Goal: Task Accomplishment & Management: Manage account settings

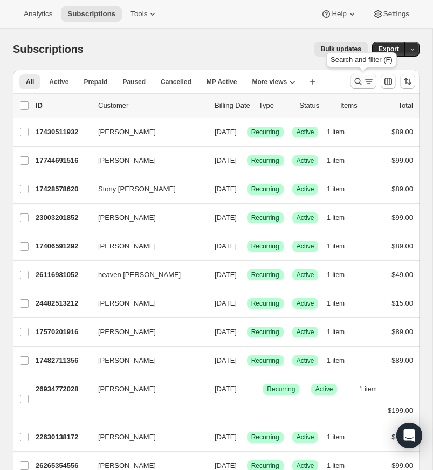
click at [356, 78] on icon "Search and filter results" at bounding box center [357, 81] width 11 height 11
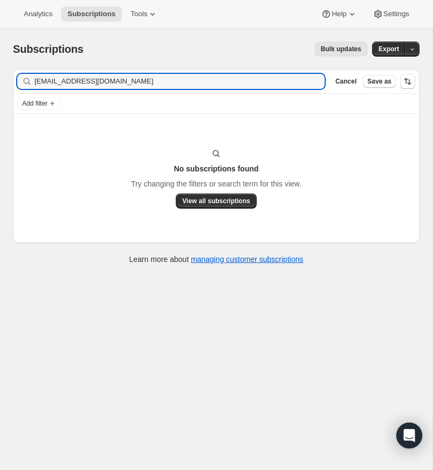
drag, startPoint x: 133, startPoint y: 82, endPoint x: 27, endPoint y: 84, distance: 106.1
click at [27, 84] on div "[EMAIL_ADDRESS][DOMAIN_NAME] Clear" at bounding box center [170, 81] width 307 height 15
type input "the center of praise ministries"
drag, startPoint x: 128, startPoint y: 82, endPoint x: 32, endPoint y: 81, distance: 95.4
click at [32, 81] on div "the center of praise ministries Clear" at bounding box center [170, 81] width 307 height 15
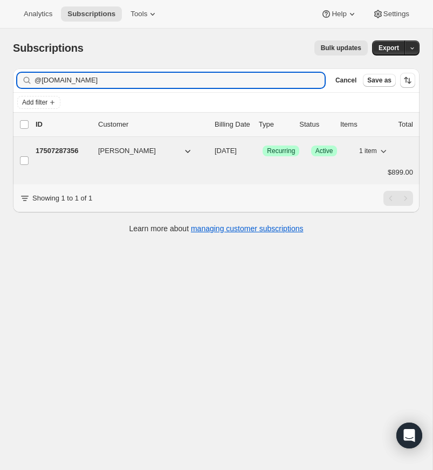
type input "@[DOMAIN_NAME]"
click at [68, 148] on p "17507287356" at bounding box center [63, 150] width 54 height 11
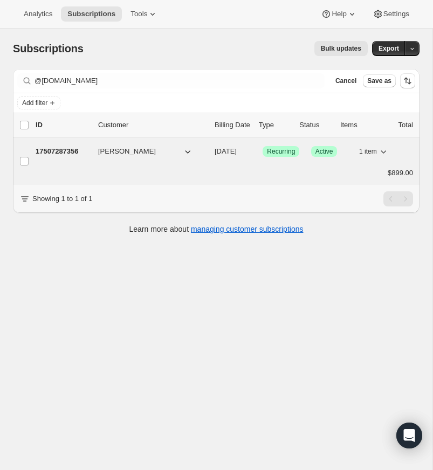
scroll to position [2, 0]
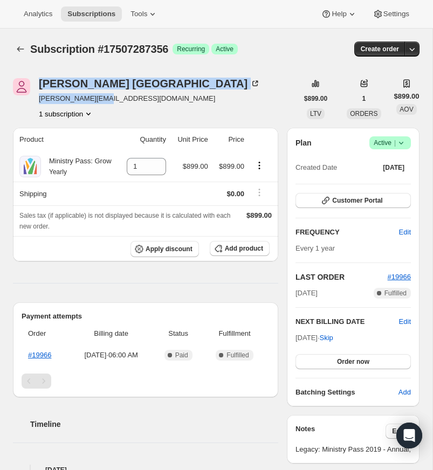
drag, startPoint x: 115, startPoint y: 99, endPoint x: 37, endPoint y: 96, distance: 77.6
click at [32, 96] on div "[PERSON_NAME] [PERSON_NAME][EMAIL_ADDRESS][DOMAIN_NAME] 1 subscription" at bounding box center [155, 98] width 284 height 41
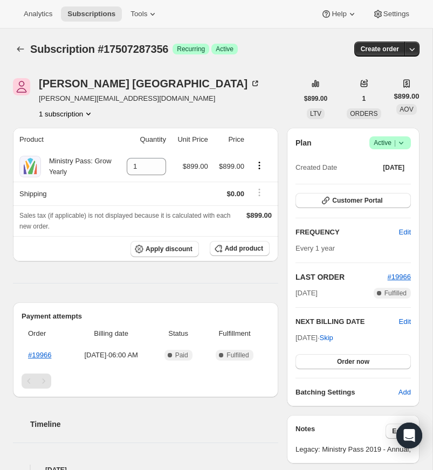
drag, startPoint x: 117, startPoint y: 98, endPoint x: 111, endPoint y: 99, distance: 6.6
click at [117, 99] on span "[PERSON_NAME][EMAIL_ADDRESS][DOMAIN_NAME]" at bounding box center [149, 98] width 221 height 11
drag, startPoint x: 109, startPoint y: 100, endPoint x: 40, endPoint y: 100, distance: 69.0
click at [39, 100] on span "[PERSON_NAME][EMAIL_ADDRESS][DOMAIN_NAME]" at bounding box center [149, 98] width 221 height 11
copy span "[PERSON_NAME][EMAIL_ADDRESS][DOMAIN_NAME]"
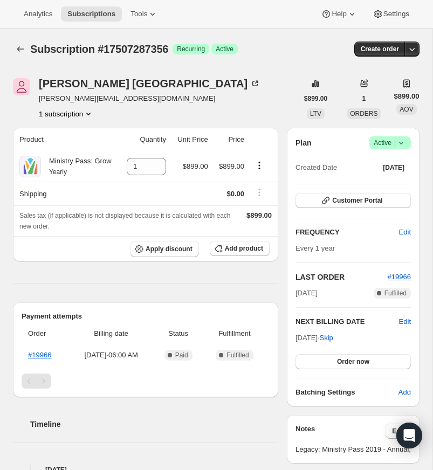
drag, startPoint x: 222, startPoint y: 109, endPoint x: 205, endPoint y: 98, distance: 20.5
click at [222, 109] on div "[PERSON_NAME] [PERSON_NAME][EMAIL_ADDRESS][DOMAIN_NAME] 1 subscription" at bounding box center [155, 98] width 284 height 41
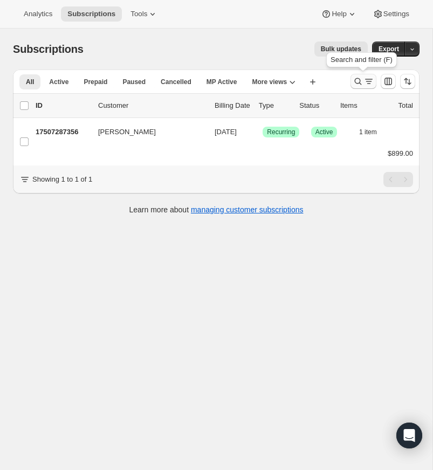
click at [358, 79] on icon "Search and filter results" at bounding box center [357, 81] width 7 height 7
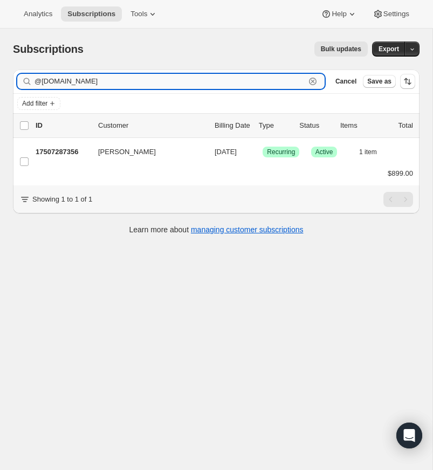
drag, startPoint x: 314, startPoint y: 80, endPoint x: 236, endPoint y: 76, distance: 78.2
click at [304, 80] on div "@[DOMAIN_NAME] Clear" at bounding box center [170, 81] width 307 height 15
drag, startPoint x: 311, startPoint y: 80, endPoint x: 304, endPoint y: 80, distance: 7.0
click at [311, 80] on icon "button" at bounding box center [313, 82] width 4 height 4
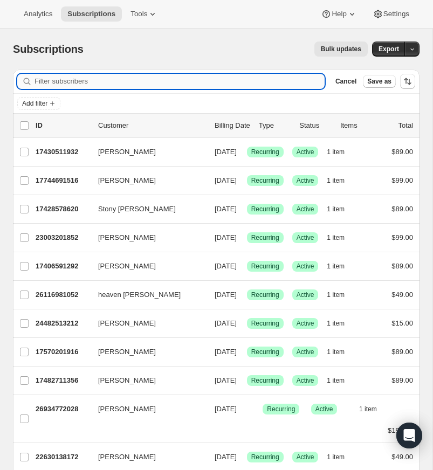
paste input "[EMAIL_ADDRESS][DOMAIN_NAME]"
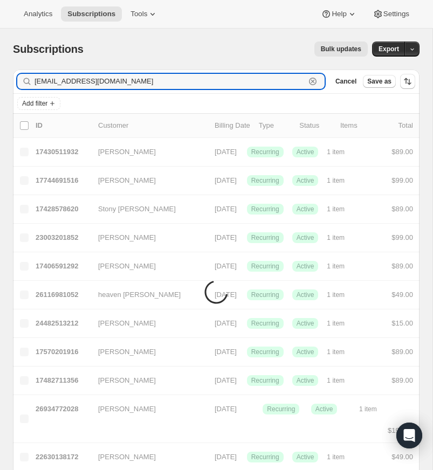
type input "[EMAIL_ADDRESS][DOMAIN_NAME]"
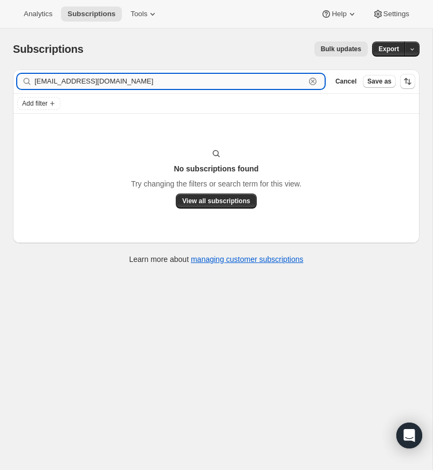
drag, startPoint x: 134, startPoint y: 77, endPoint x: 130, endPoint y: 81, distance: 5.7
click at [132, 78] on input "[EMAIL_ADDRESS][DOMAIN_NAME]" at bounding box center [169, 81] width 270 height 15
click at [125, 81] on input "[EMAIL_ADDRESS][DOMAIN_NAME]" at bounding box center [169, 81] width 270 height 15
click at [121, 82] on input "[EMAIL_ADDRESS][DOMAIN_NAME]" at bounding box center [169, 81] width 270 height 15
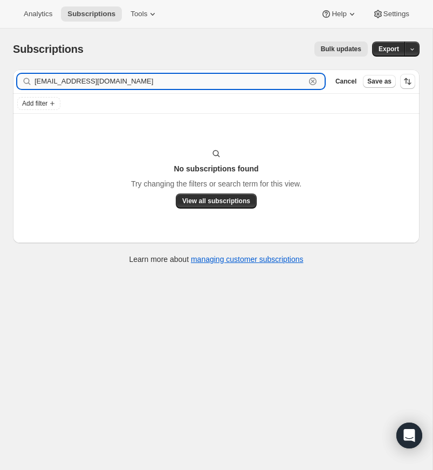
drag, startPoint x: 314, startPoint y: 79, endPoint x: 192, endPoint y: 85, distance: 121.9
click at [313, 79] on icon "button" at bounding box center [312, 81] width 11 height 11
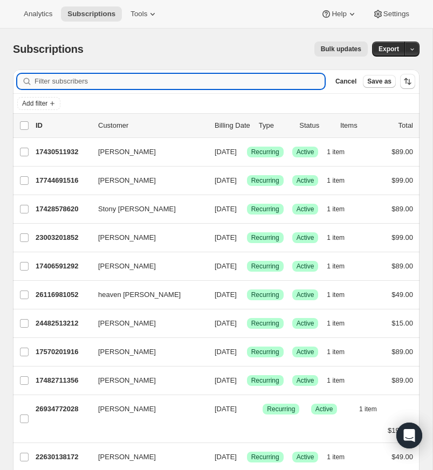
paste input "[PERSON_NAME][EMAIL_ADDRESS][DOMAIN_NAME]"
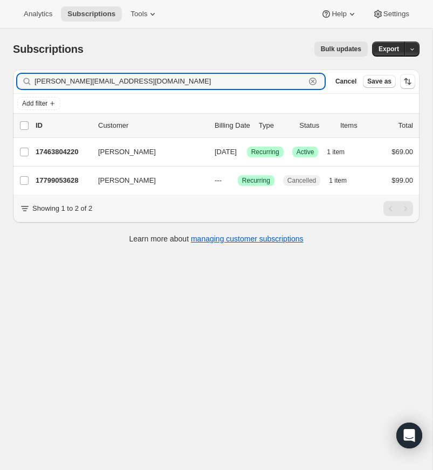
type input "[PERSON_NAME][EMAIL_ADDRESS][DOMAIN_NAME]"
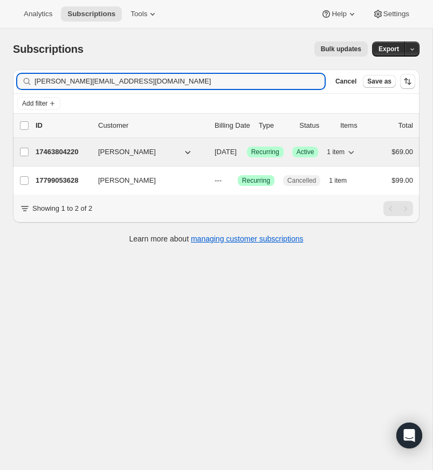
click at [73, 149] on p "17463804220" at bounding box center [63, 152] width 54 height 11
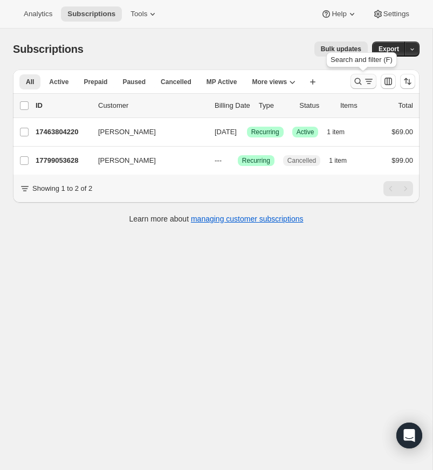
click at [357, 77] on icon "Search and filter results" at bounding box center [357, 81] width 11 height 11
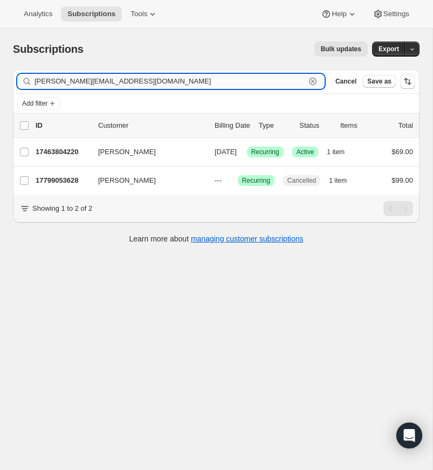
drag, startPoint x: 313, startPoint y: 79, endPoint x: 305, endPoint y: 79, distance: 7.5
click at [313, 79] on icon "button" at bounding box center [312, 81] width 11 height 11
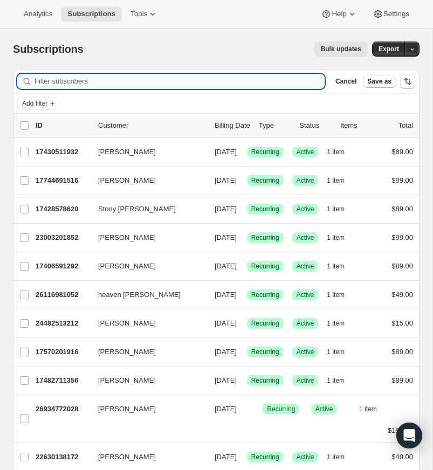
paste input "[DOMAIN_NAME][EMAIL_ADDRESS][DOMAIN_NAME]"
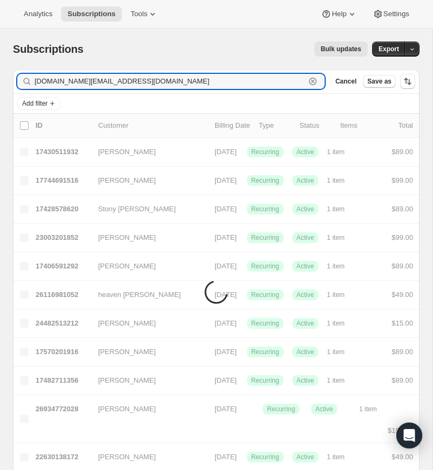
type input "[DOMAIN_NAME][EMAIL_ADDRESS][DOMAIN_NAME]"
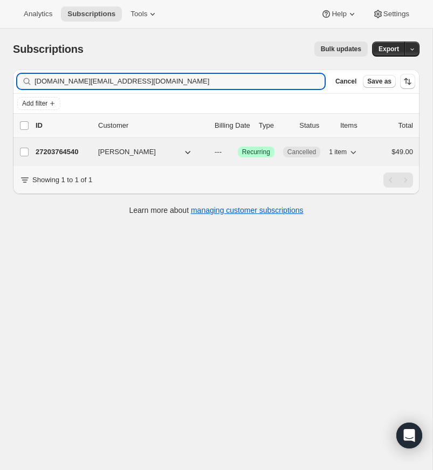
click at [64, 149] on p "27203764540" at bounding box center [63, 152] width 54 height 11
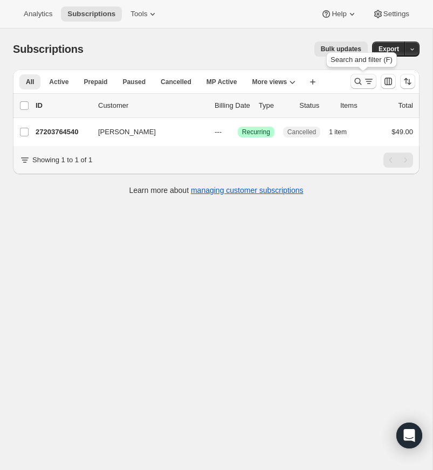
click at [358, 80] on icon "Search and filter results" at bounding box center [357, 81] width 11 height 11
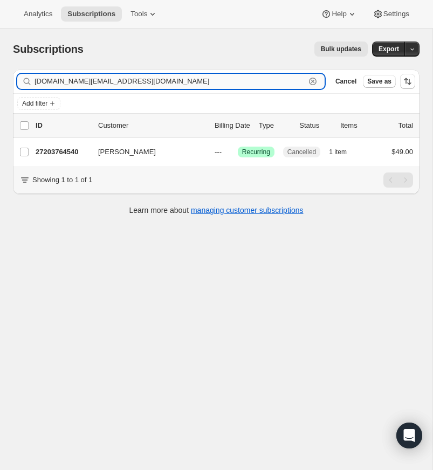
drag, startPoint x: 311, startPoint y: 80, endPoint x: 204, endPoint y: 78, distance: 106.7
click at [311, 80] on icon "button" at bounding box center [313, 82] width 4 height 4
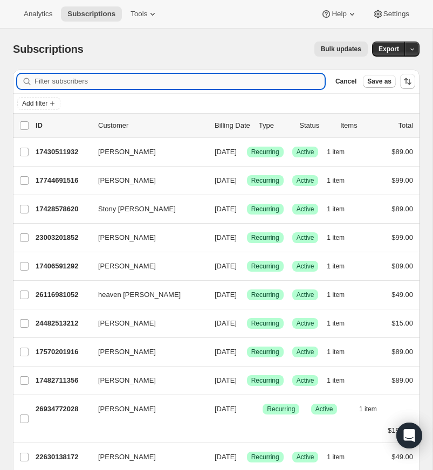
paste input "[EMAIL_ADDRESS][DOMAIN_NAME]"
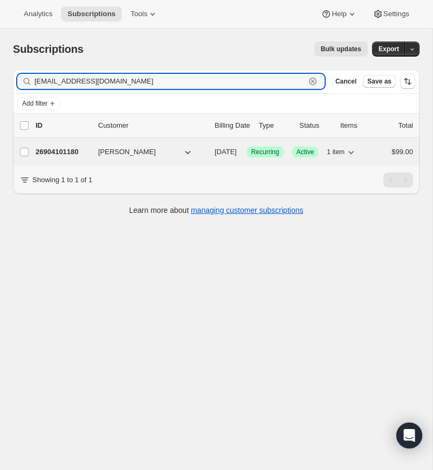
type input "[EMAIL_ADDRESS][DOMAIN_NAME]"
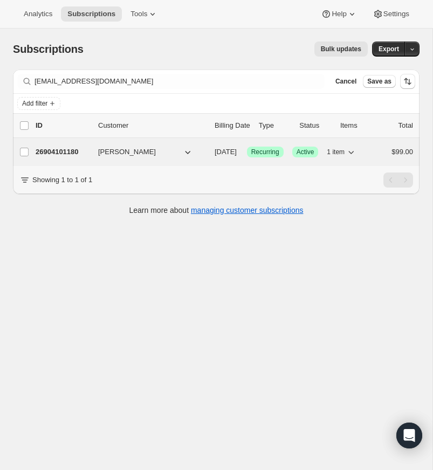
click at [65, 150] on p "26904101180" at bounding box center [63, 152] width 54 height 11
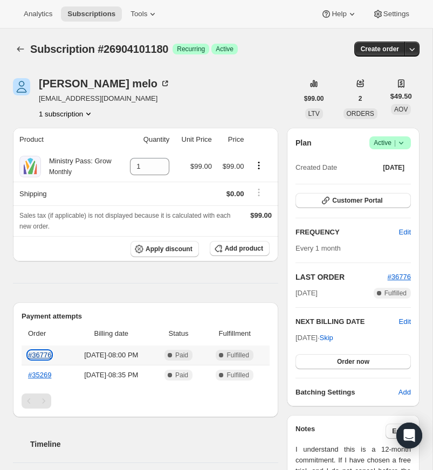
click at [43, 359] on link "#36776" at bounding box center [39, 355] width 23 height 8
click at [401, 141] on icon at bounding box center [400, 142] width 11 height 11
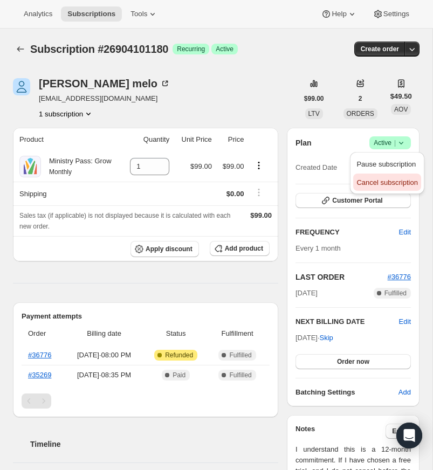
click at [382, 183] on span "Cancel subscription" at bounding box center [386, 182] width 61 height 8
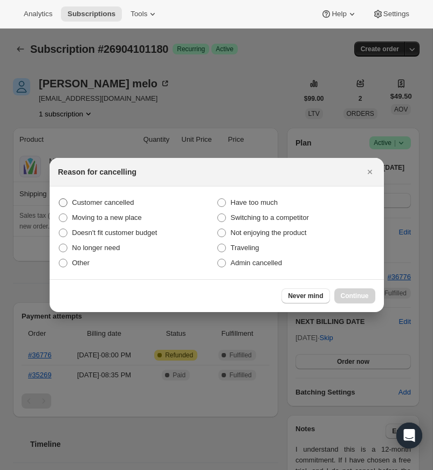
click at [63, 201] on span ":r15:" at bounding box center [63, 202] width 9 height 9
click at [59, 199] on input "Customer cancelled" at bounding box center [59, 198] width 1 height 1
radio input "true"
click at [363, 293] on span "Continue" at bounding box center [354, 295] width 28 height 9
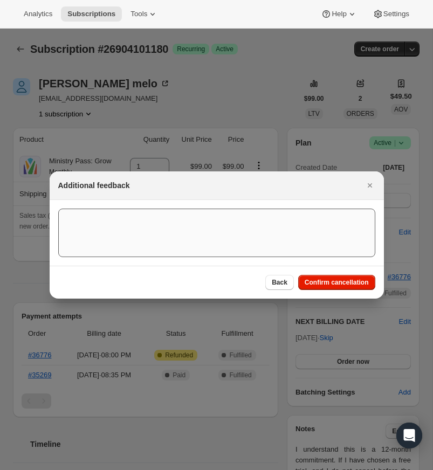
click at [323, 278] on span "Confirm cancellation" at bounding box center [336, 282] width 64 height 9
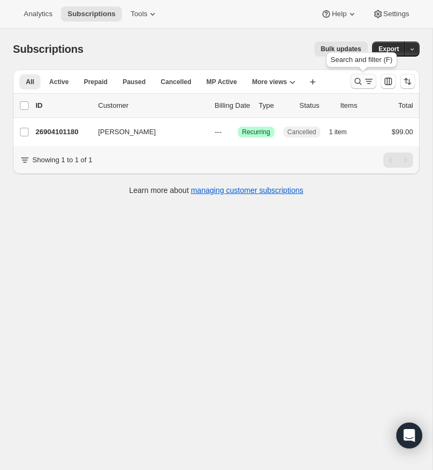
click at [357, 79] on icon "Search and filter results" at bounding box center [357, 81] width 7 height 7
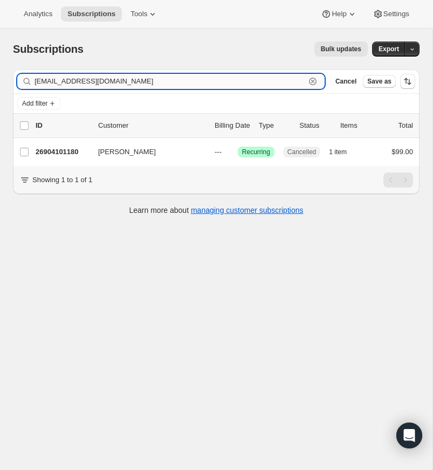
drag, startPoint x: 311, startPoint y: 79, endPoint x: 260, endPoint y: 79, distance: 51.2
click at [310, 79] on icon "button" at bounding box center [312, 81] width 11 height 11
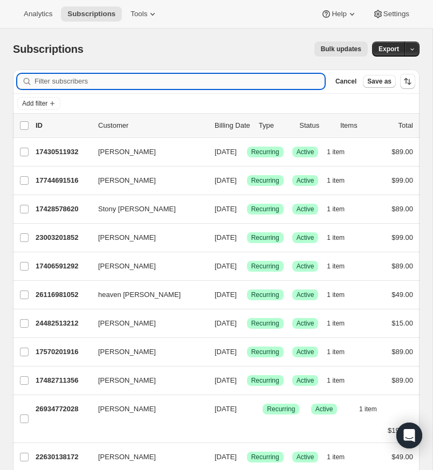
paste input "[PERSON_NAME][EMAIL_ADDRESS][DOMAIN_NAME]"
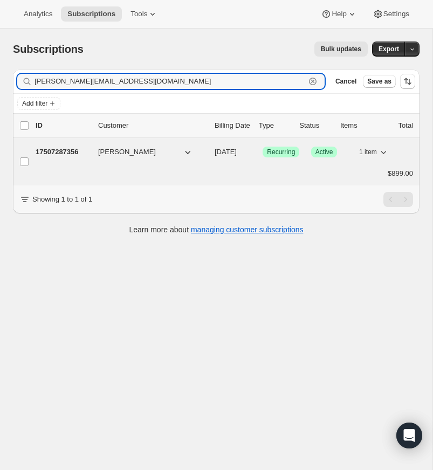
type input "[PERSON_NAME][EMAIL_ADDRESS][DOMAIN_NAME]"
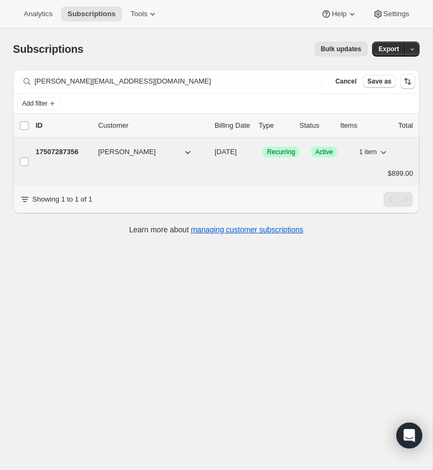
click at [65, 150] on p "17507287356" at bounding box center [63, 152] width 54 height 11
